Goal: Task Accomplishment & Management: Use online tool/utility

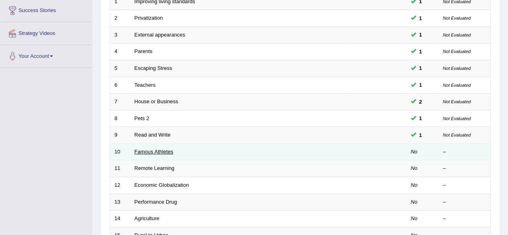
click at [154, 151] on link "Famous Athletes" at bounding box center [154, 152] width 39 height 6
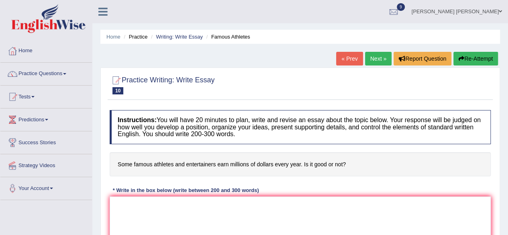
scroll to position [121, 0]
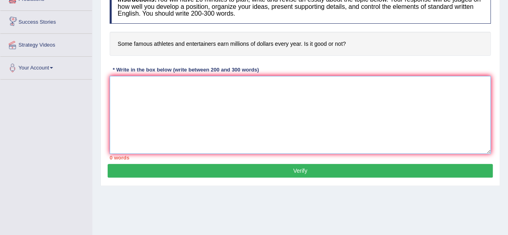
click at [164, 97] on textarea at bounding box center [300, 115] width 381 height 78
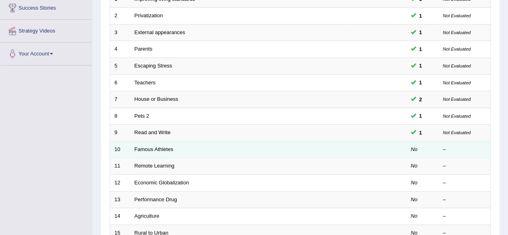
scroll to position [135, 0]
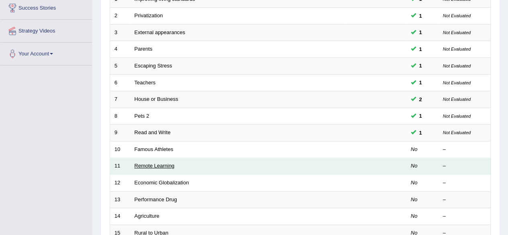
click at [161, 167] on link "Remote Learning" at bounding box center [155, 166] width 40 height 6
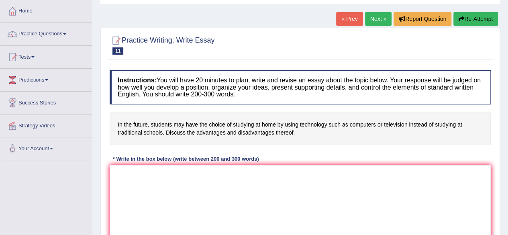
scroll to position [80, 0]
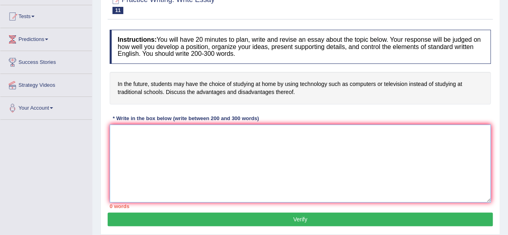
click at [224, 148] on textarea at bounding box center [300, 164] width 381 height 78
paste textarea "Lor ipsumdo sitametco ad elitse do eiusmodt’i utlaboreetd mag aliquae adminim v…"
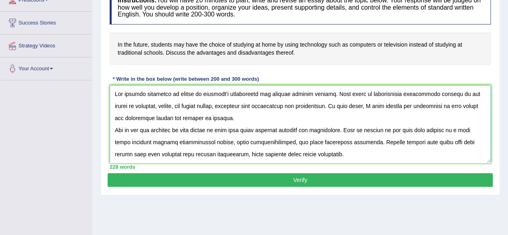
scroll to position [121, 0]
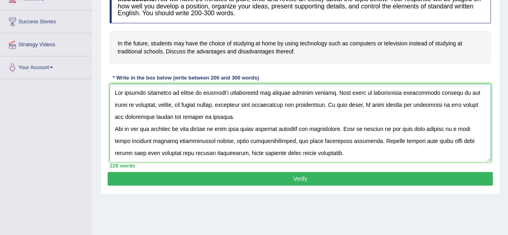
click at [178, 93] on textarea at bounding box center [300, 123] width 381 height 78
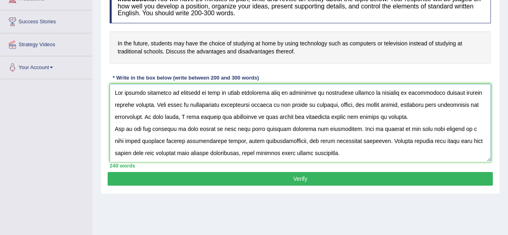
click at [155, 106] on textarea at bounding box center [300, 123] width 381 height 78
click at [256, 118] on textarea at bounding box center [300, 123] width 381 height 78
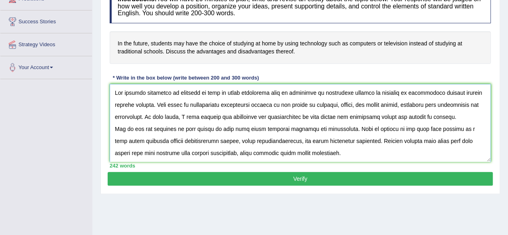
drag, startPoint x: 311, startPoint y: 116, endPoint x: 393, endPoint y: 118, distance: 82.0
click at [393, 118] on textarea at bounding box center [300, 123] width 381 height 78
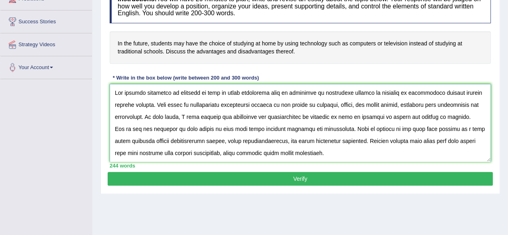
click at [469, 117] on textarea at bounding box center [300, 123] width 381 height 78
drag, startPoint x: 180, startPoint y: 127, endPoint x: 209, endPoint y: 129, distance: 28.2
click at [209, 129] on textarea at bounding box center [300, 123] width 381 height 78
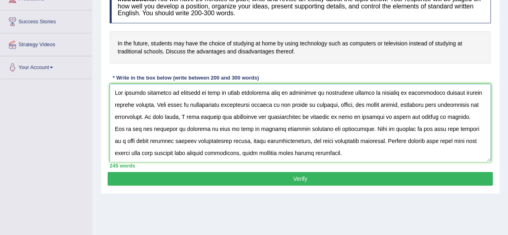
drag, startPoint x: 267, startPoint y: 129, endPoint x: 286, endPoint y: 132, distance: 18.6
click at [286, 132] on textarea at bounding box center [300, 123] width 381 height 78
click at [447, 129] on textarea at bounding box center [300, 123] width 381 height 78
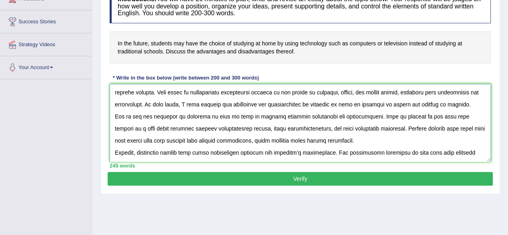
scroll to position [0, 0]
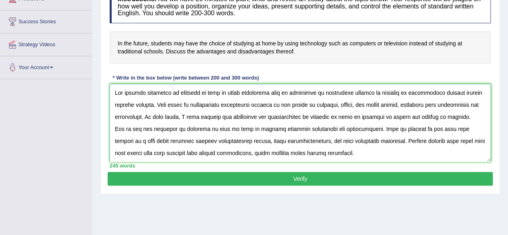
drag, startPoint x: 180, startPoint y: 126, endPoint x: 223, endPoint y: 127, distance: 42.6
click at [223, 127] on textarea at bounding box center [300, 123] width 381 height 78
drag, startPoint x: 448, startPoint y: 127, endPoint x: 127, endPoint y: 137, distance: 321.1
click at [127, 137] on textarea at bounding box center [300, 123] width 381 height 78
paste textarea "studying at home"
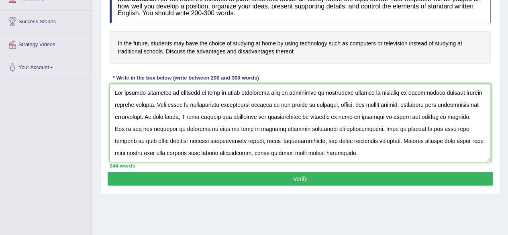
drag, startPoint x: 145, startPoint y: 140, endPoint x: 165, endPoint y: 143, distance: 19.4
click at [165, 143] on textarea at bounding box center [300, 123] width 381 height 78
click at [373, 140] on textarea at bounding box center [300, 123] width 381 height 78
drag, startPoint x: 446, startPoint y: 127, endPoint x: 129, endPoint y: 139, distance: 317.6
click at [129, 139] on textarea at bounding box center [300, 123] width 381 height 78
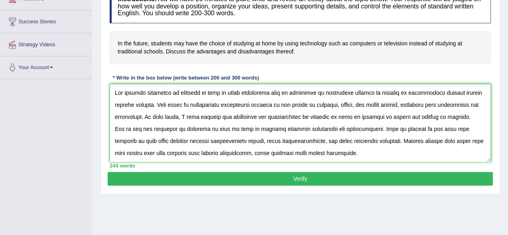
drag, startPoint x: 457, startPoint y: 140, endPoint x: 129, endPoint y: 152, distance: 328.8
click at [129, 152] on textarea at bounding box center [300, 123] width 381 height 78
paste textarea "studying at home"
click at [182, 152] on textarea at bounding box center [300, 123] width 381 height 78
click at [348, 155] on textarea at bounding box center [300, 123] width 381 height 78
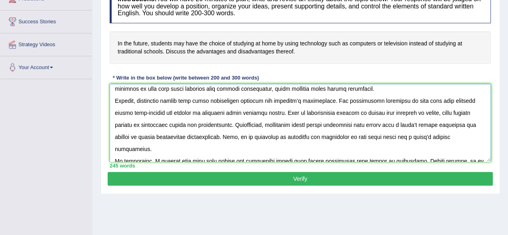
scroll to position [48, 0]
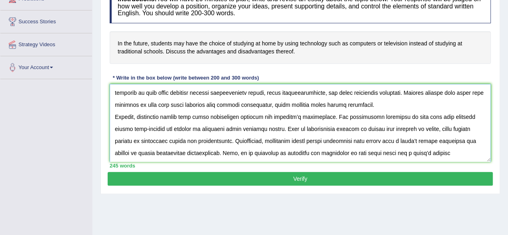
drag, startPoint x: 140, startPoint y: 115, endPoint x: 179, endPoint y: 112, distance: 39.5
click at [179, 112] on textarea at bounding box center [300, 123] width 381 height 78
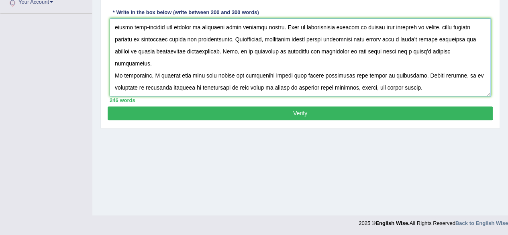
drag, startPoint x: 269, startPoint y: 116, endPoint x: 514, endPoint y: 253, distance: 280.2
click at [429, 74] on textarea at bounding box center [300, 57] width 381 height 78
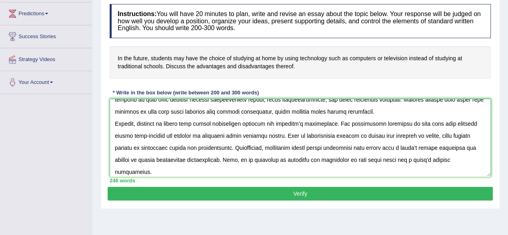
scroll to position [44, 0]
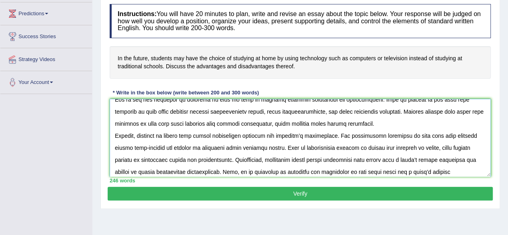
drag, startPoint x: 270, startPoint y: 134, endPoint x: 293, endPoint y: 133, distance: 23.4
click at [293, 133] on textarea at bounding box center [300, 138] width 381 height 78
drag, startPoint x: 437, startPoint y: 135, endPoint x: 456, endPoint y: 135, distance: 18.9
click at [456, 135] on textarea at bounding box center [300, 138] width 381 height 78
click at [241, 147] on textarea at bounding box center [300, 138] width 381 height 78
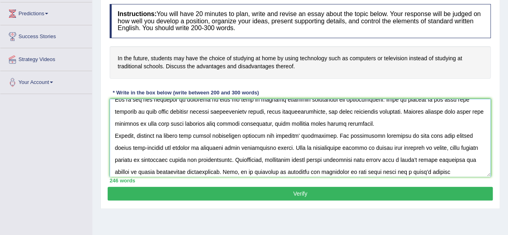
drag, startPoint x: 339, startPoint y: 147, endPoint x: 356, endPoint y: 147, distance: 16.9
click at [356, 147] on textarea at bounding box center [300, 138] width 381 height 78
click at [369, 147] on textarea at bounding box center [300, 138] width 381 height 78
click at [387, 146] on textarea at bounding box center [300, 138] width 381 height 78
click at [471, 150] on textarea at bounding box center [300, 138] width 381 height 78
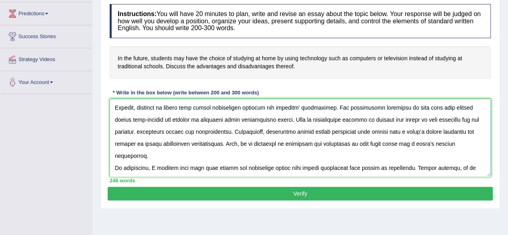
scroll to position [84, 0]
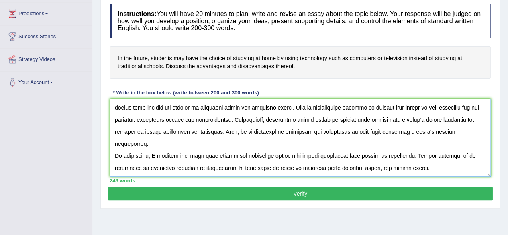
drag, startPoint x: 114, startPoint y: 117, endPoint x: 197, endPoint y: 119, distance: 83.2
click at [197, 119] on textarea at bounding box center [300, 138] width 381 height 78
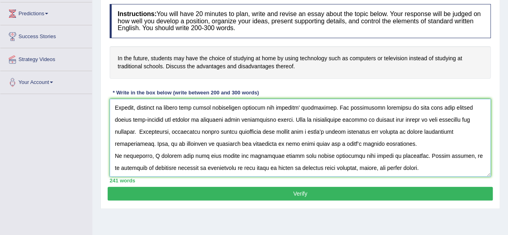
click at [465, 107] on textarea at bounding box center [300, 138] width 381 height 78
click at [461, 106] on textarea at bounding box center [300, 138] width 381 height 78
drag, startPoint x: 148, startPoint y: 119, endPoint x: 239, endPoint y: 120, distance: 90.8
click at [239, 120] on textarea at bounding box center [300, 138] width 381 height 78
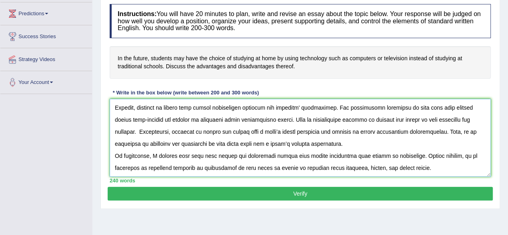
click at [177, 119] on textarea at bounding box center [300, 138] width 381 height 78
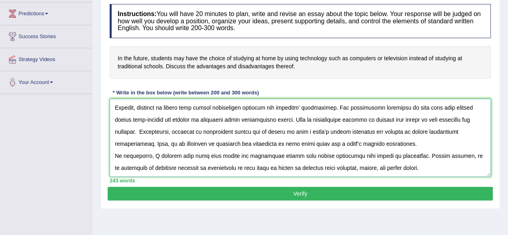
drag, startPoint x: 284, startPoint y: 118, endPoint x: 299, endPoint y: 117, distance: 15.3
click at [299, 117] on textarea at bounding box center [300, 138] width 381 height 78
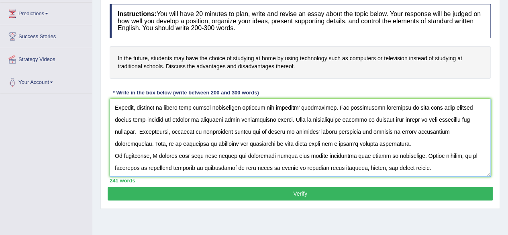
drag, startPoint x: 227, startPoint y: 131, endPoint x: 256, endPoint y: 133, distance: 28.2
click at [256, 133] on textarea at bounding box center [300, 138] width 381 height 78
click at [378, 130] on textarea at bounding box center [300, 138] width 381 height 78
click at [241, 133] on textarea at bounding box center [300, 138] width 381 height 78
click at [273, 133] on textarea at bounding box center [300, 138] width 381 height 78
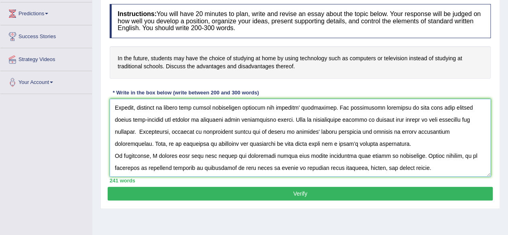
drag, startPoint x: 267, startPoint y: 132, endPoint x: 287, endPoint y: 133, distance: 20.5
click at [287, 133] on textarea at bounding box center [300, 138] width 381 height 78
click at [359, 131] on textarea at bounding box center [300, 138] width 381 height 78
drag, startPoint x: 196, startPoint y: 142, endPoint x: 279, endPoint y: 144, distance: 82.8
click at [279, 144] on textarea at bounding box center [300, 138] width 381 height 78
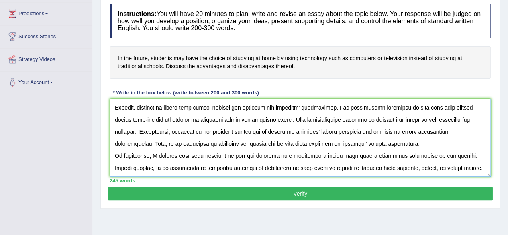
drag, startPoint x: 205, startPoint y: 156, endPoint x: 226, endPoint y: 159, distance: 21.1
click at [226, 159] on textarea at bounding box center [300, 138] width 381 height 78
drag, startPoint x: 196, startPoint y: 143, endPoint x: 324, endPoint y: 143, distance: 128.6
click at [327, 143] on textarea at bounding box center [300, 138] width 381 height 78
drag, startPoint x: 302, startPoint y: 155, endPoint x: 318, endPoint y: 156, distance: 16.1
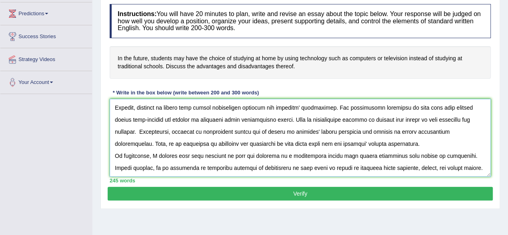
click at [318, 156] on textarea at bounding box center [300, 138] width 381 height 78
paste textarea "tudying at home and studying at a traditional school"
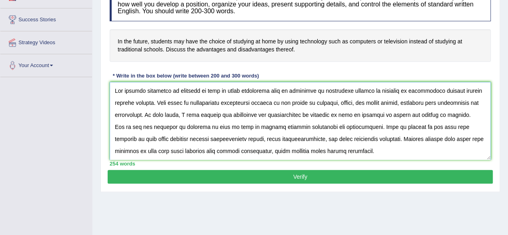
scroll to position [146, 0]
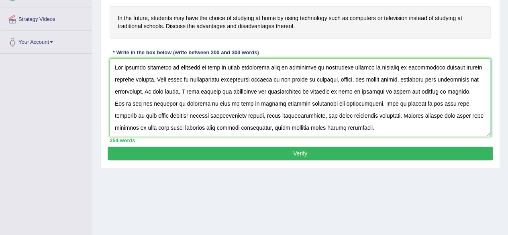
type textarea "The growing influence of studying at home by using technology such as computers…"
click at [328, 150] on button "Verify" at bounding box center [300, 154] width 385 height 14
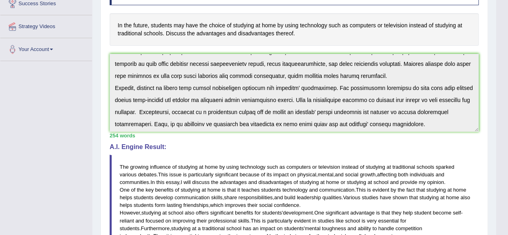
scroll to position [108, 0]
